Goal: Task Accomplishment & Management: Use online tool/utility

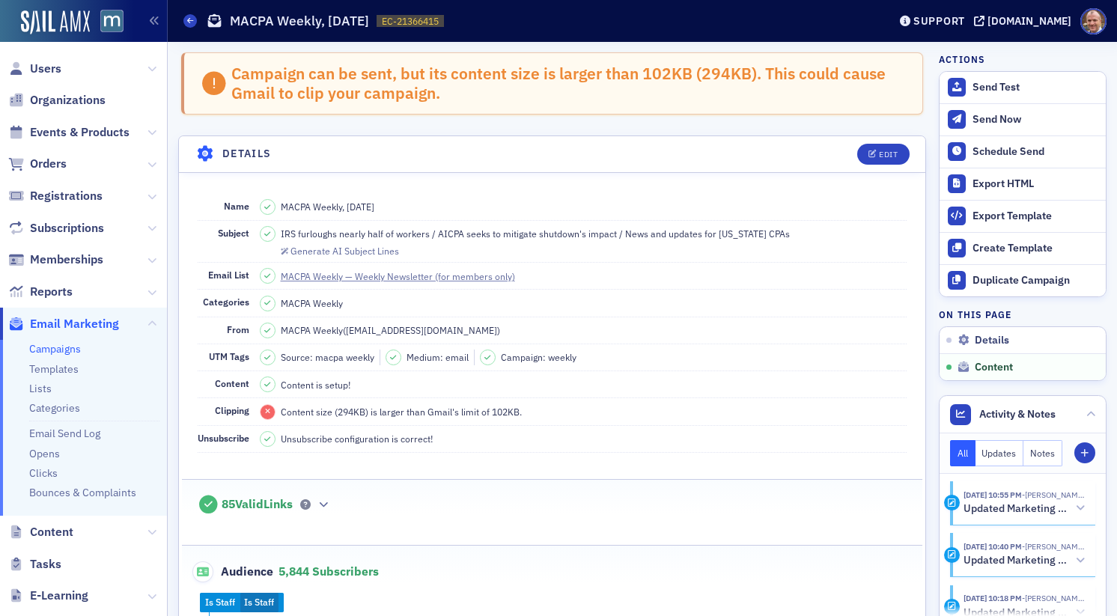
scroll to position [776, 0]
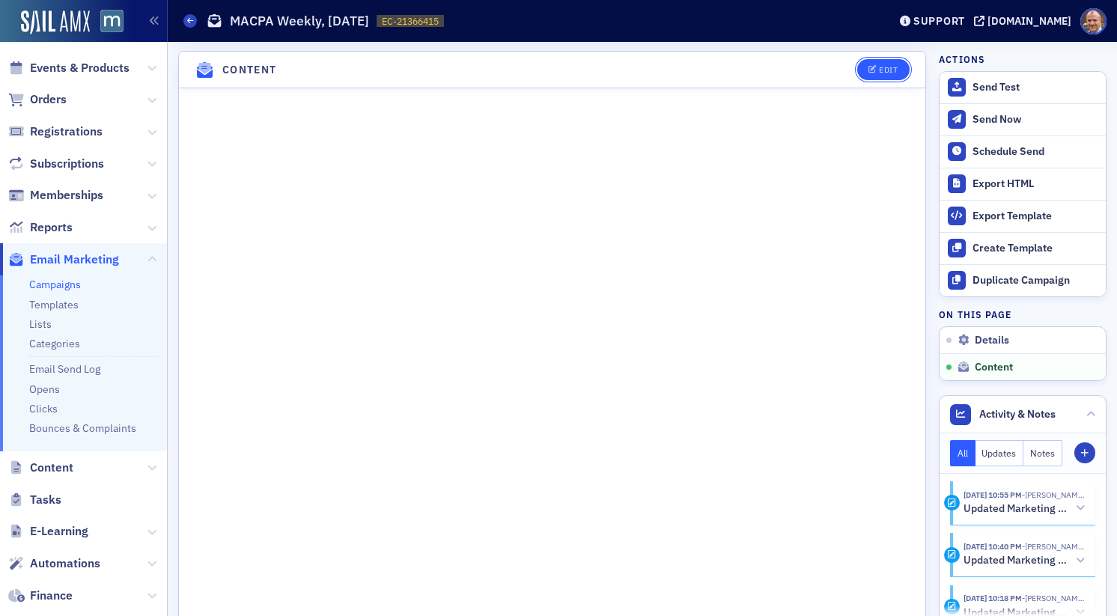
click at [883, 67] on div "Edit" at bounding box center [888, 70] width 19 height 8
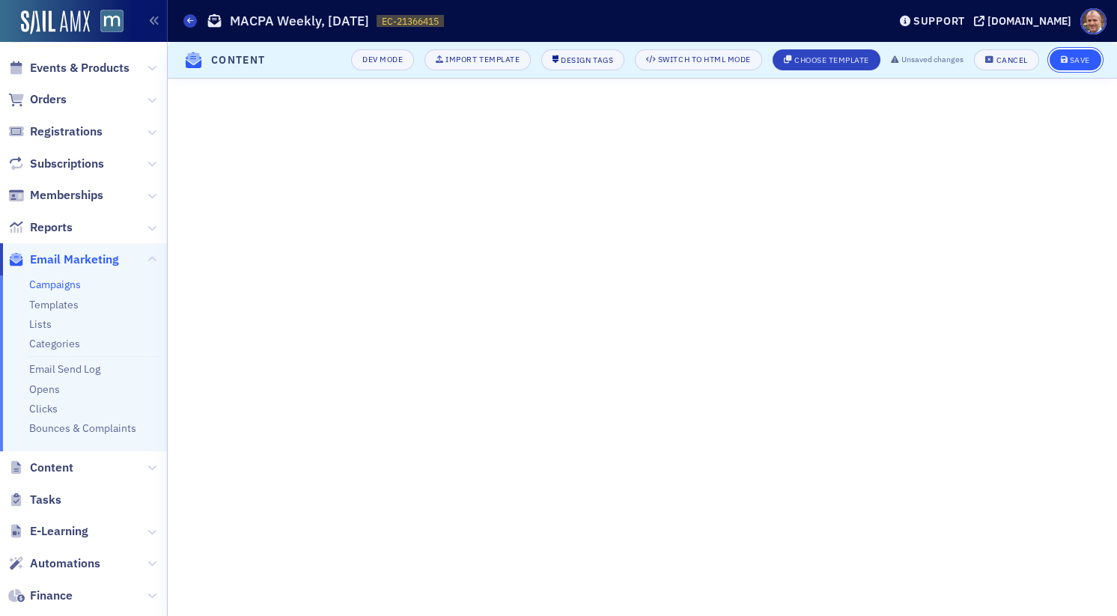
click at [1076, 61] on div "Save" at bounding box center [1080, 60] width 20 height 8
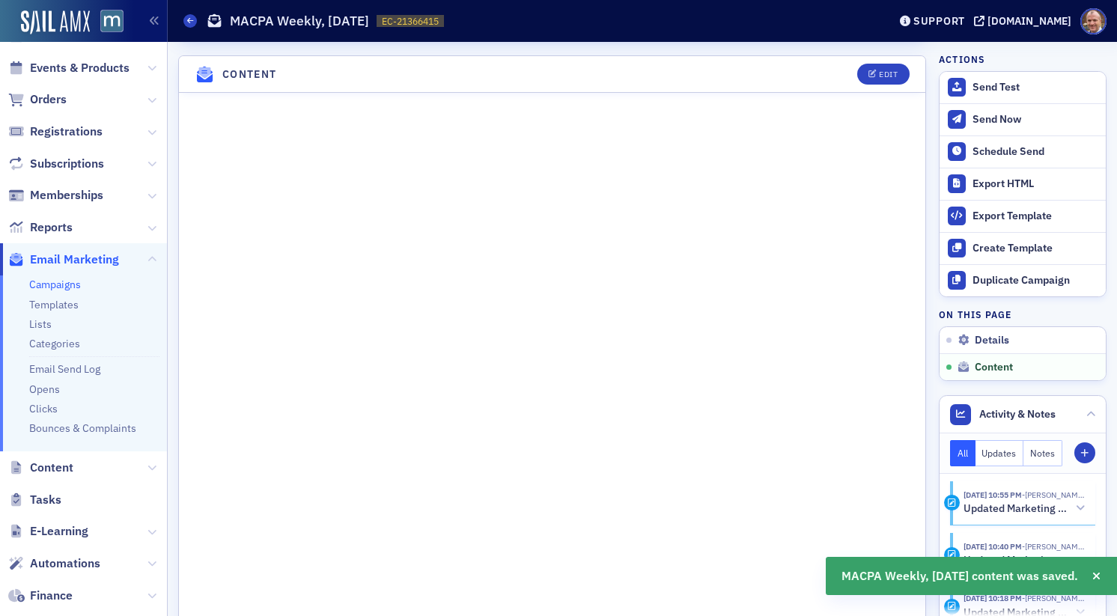
scroll to position [776, 0]
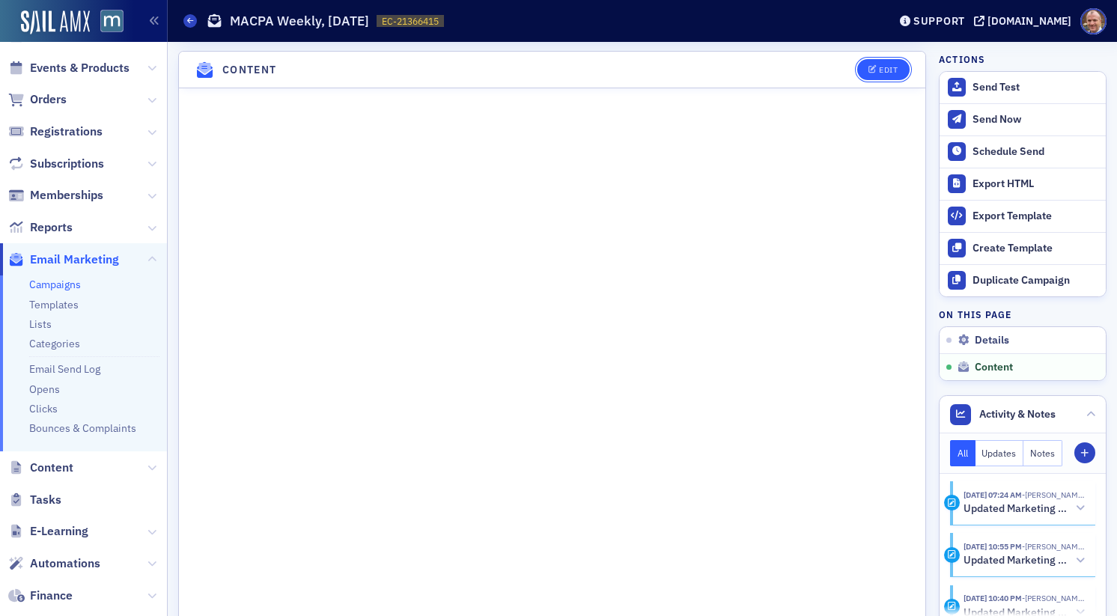
click at [892, 73] on button "Edit" at bounding box center [883, 69] width 52 height 21
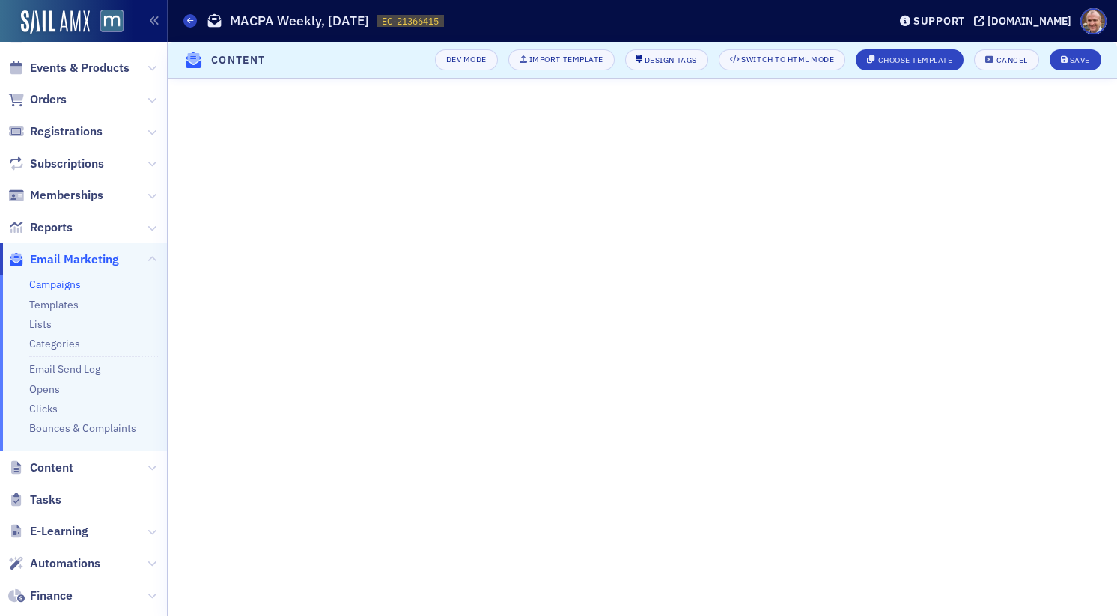
scroll to position [219, 0]
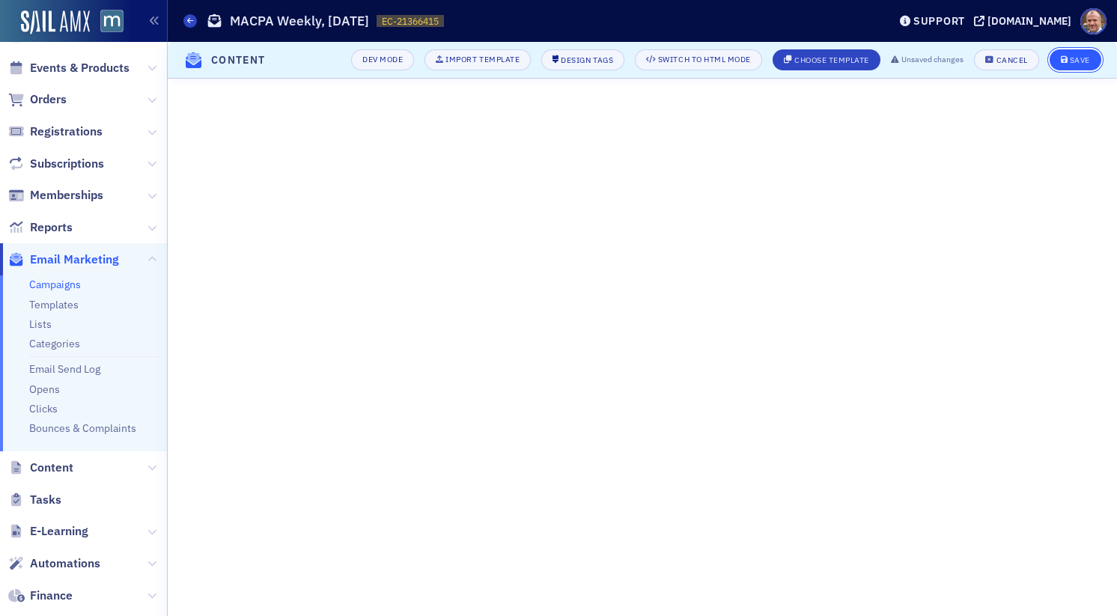
click at [1083, 60] on div "Save" at bounding box center [1080, 60] width 20 height 8
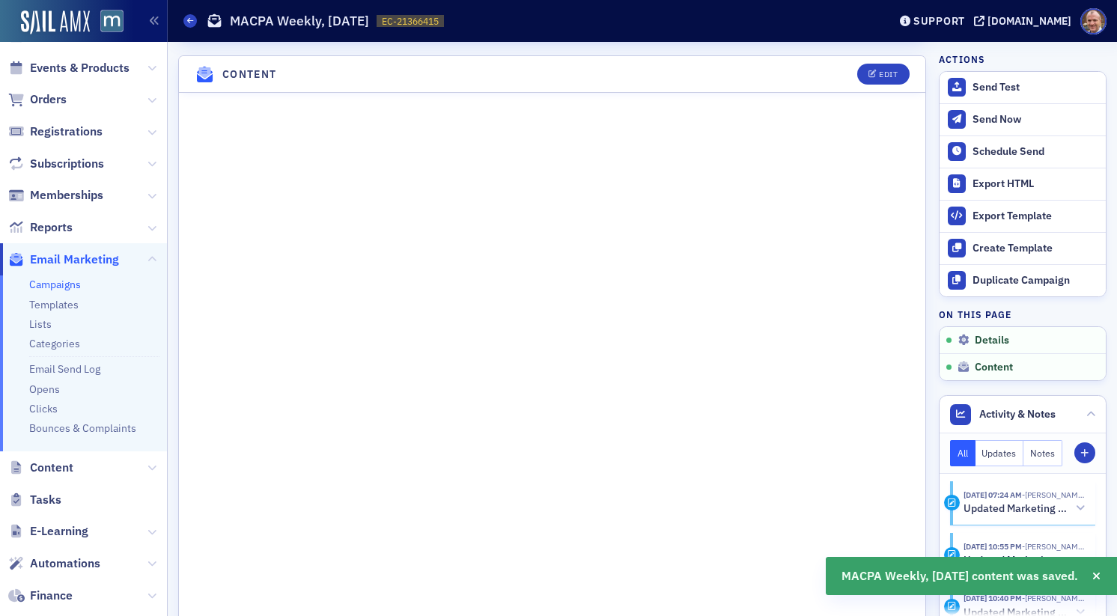
scroll to position [776, 0]
